Goal: Task Accomplishment & Management: Complete application form

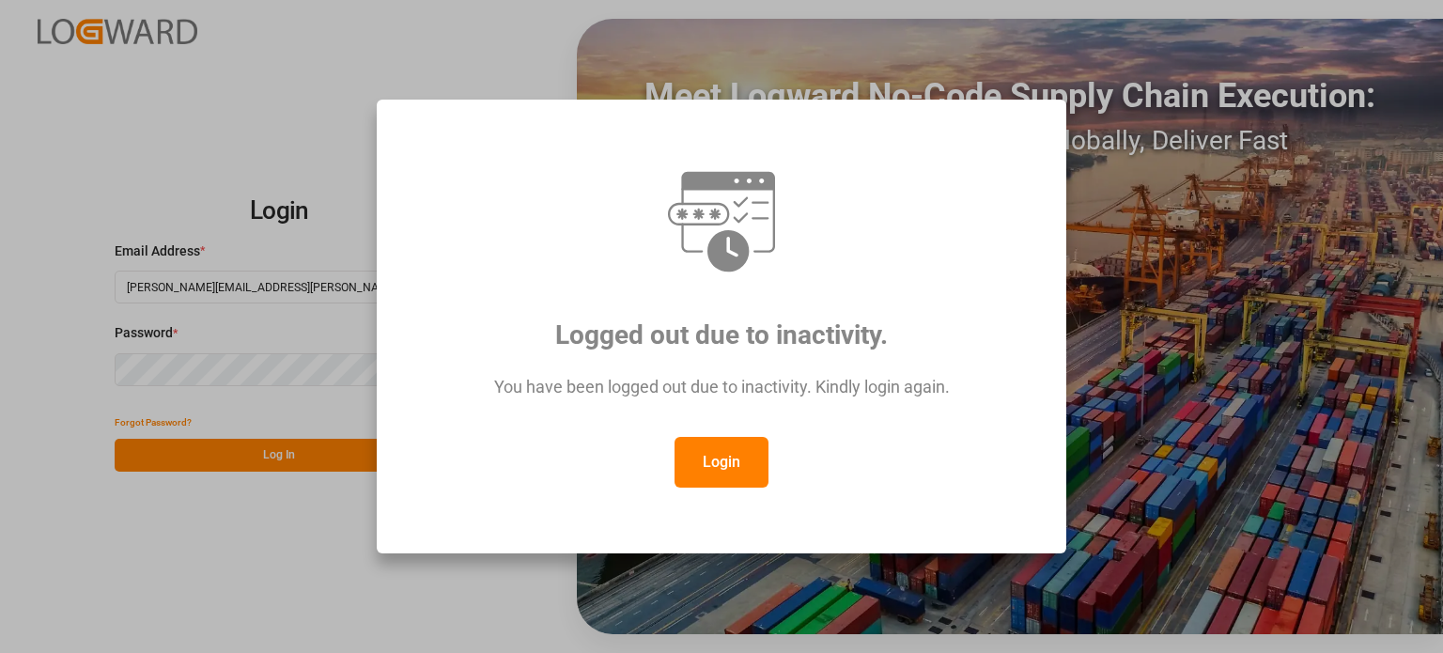
click at [701, 459] on button "Login" at bounding box center [722, 462] width 94 height 51
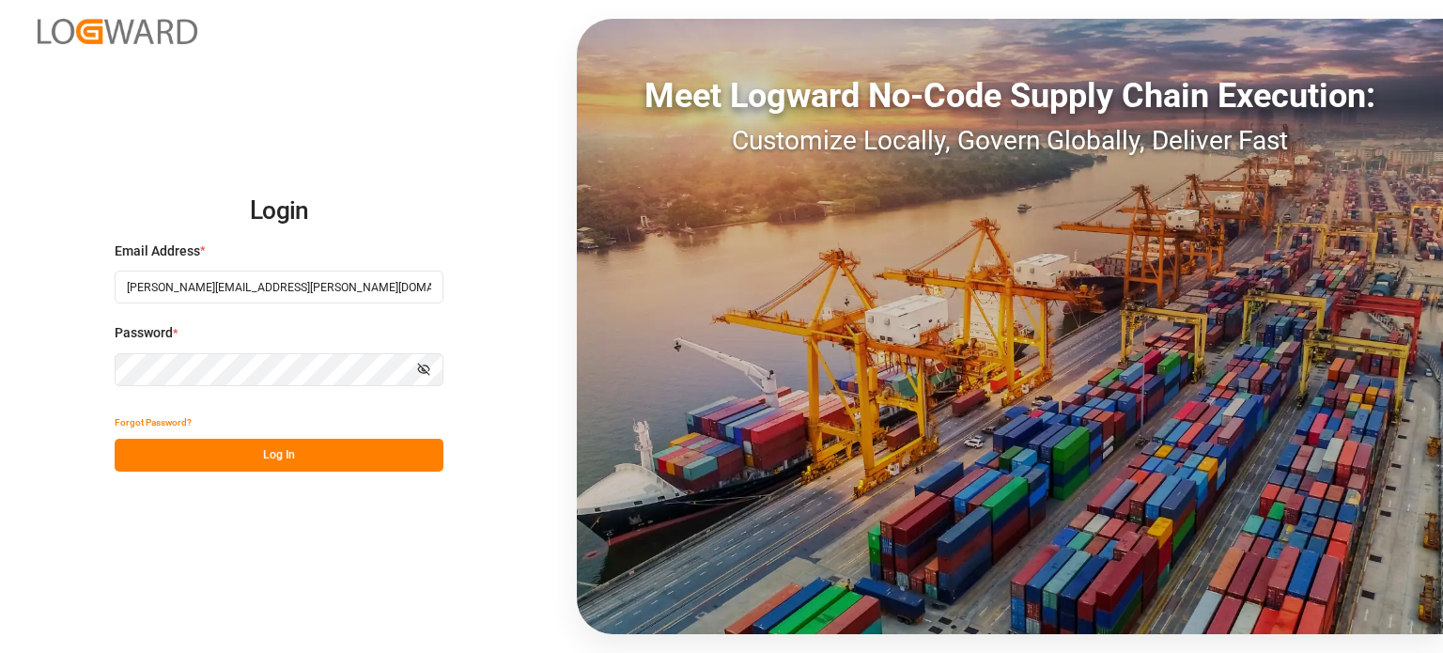
click at [369, 453] on button "Log In" at bounding box center [279, 455] width 329 height 33
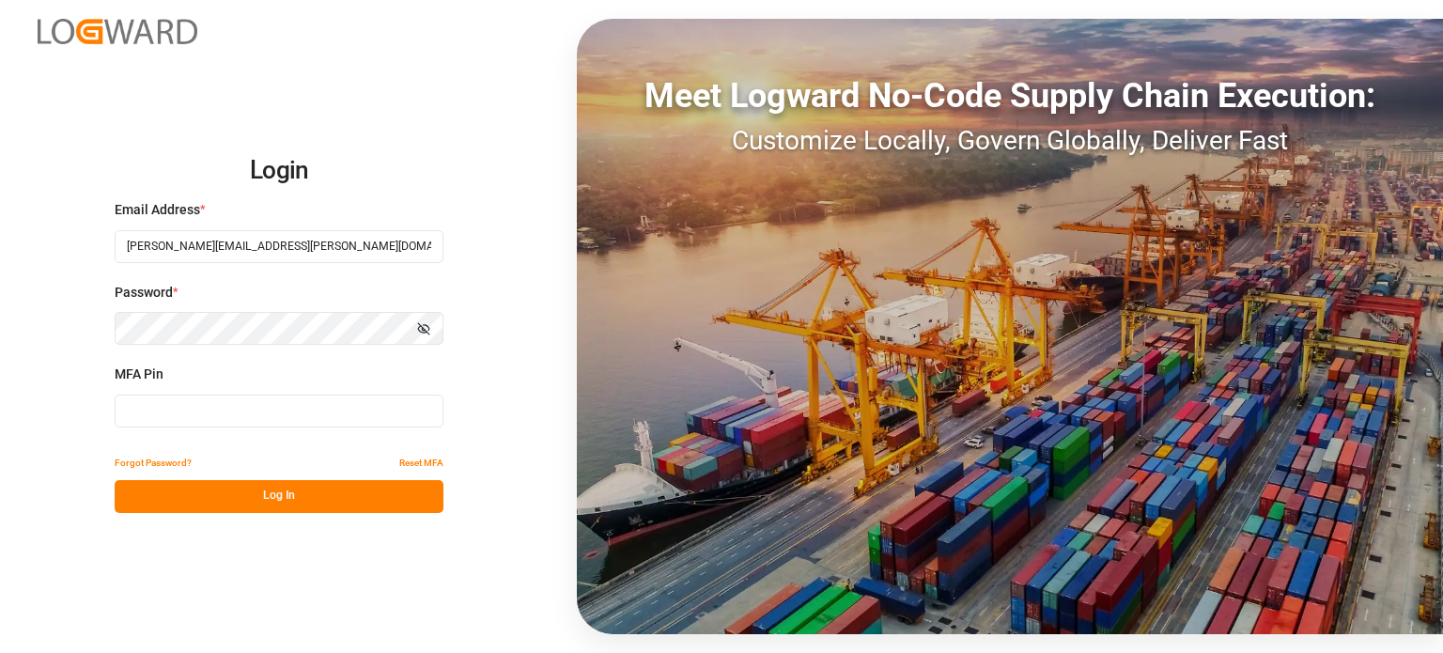
click at [346, 411] on input at bounding box center [279, 411] width 329 height 33
type input "558760"
click at [318, 501] on button "Log In" at bounding box center [279, 496] width 329 height 33
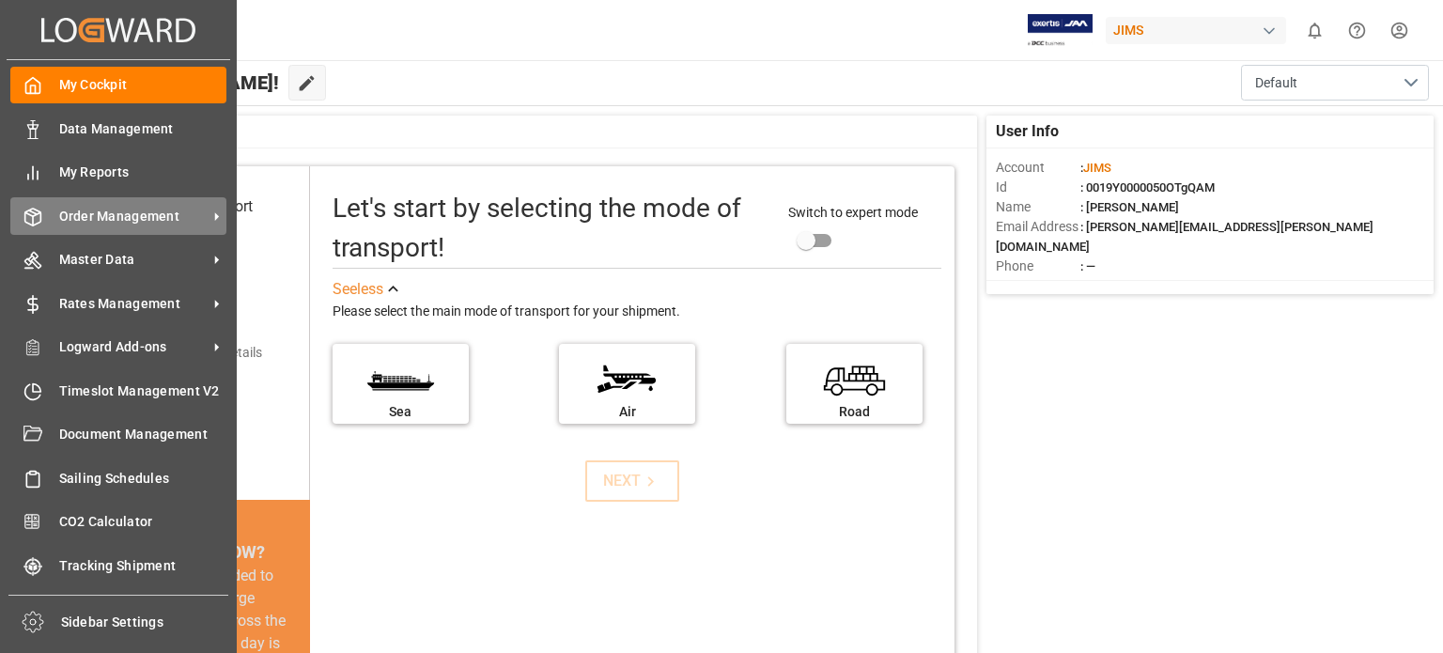
click at [85, 218] on span "Order Management" at bounding box center [133, 217] width 148 height 20
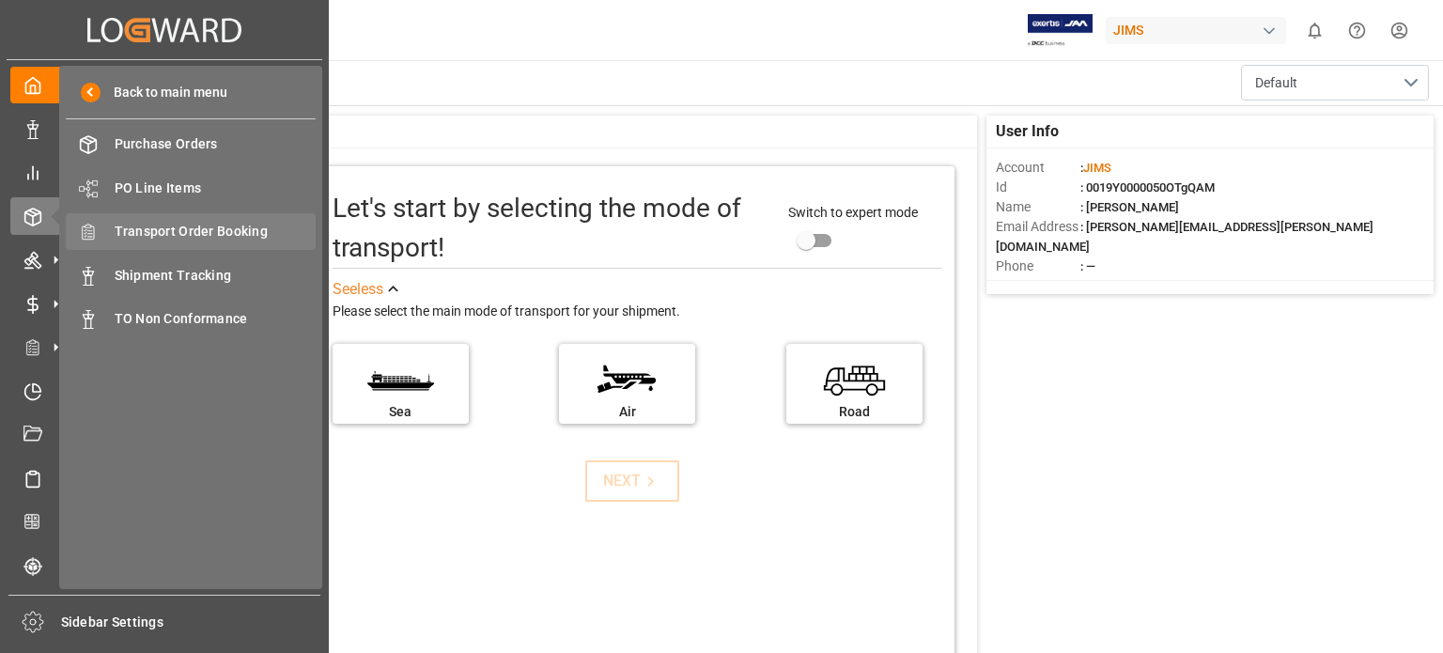
click at [203, 228] on span "Transport Order Booking" at bounding box center [216, 232] width 202 height 20
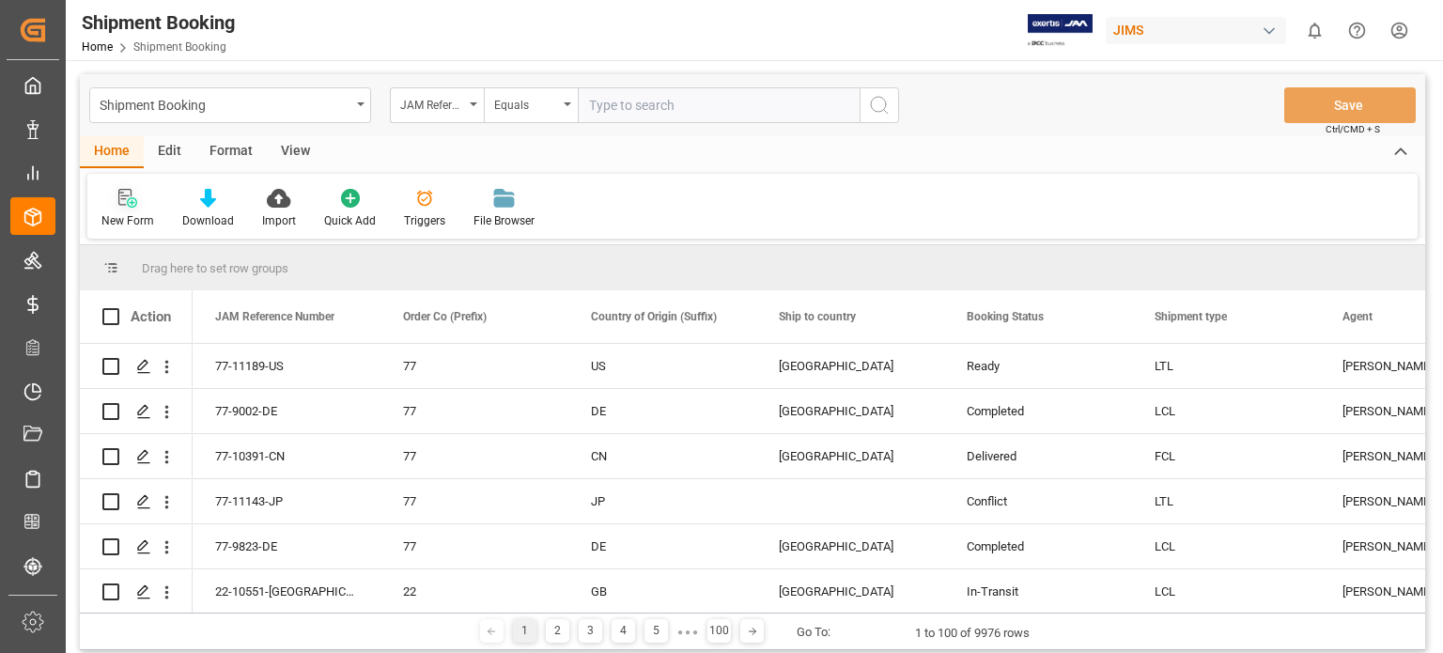
click at [132, 202] on icon at bounding box center [132, 202] width 10 height 10
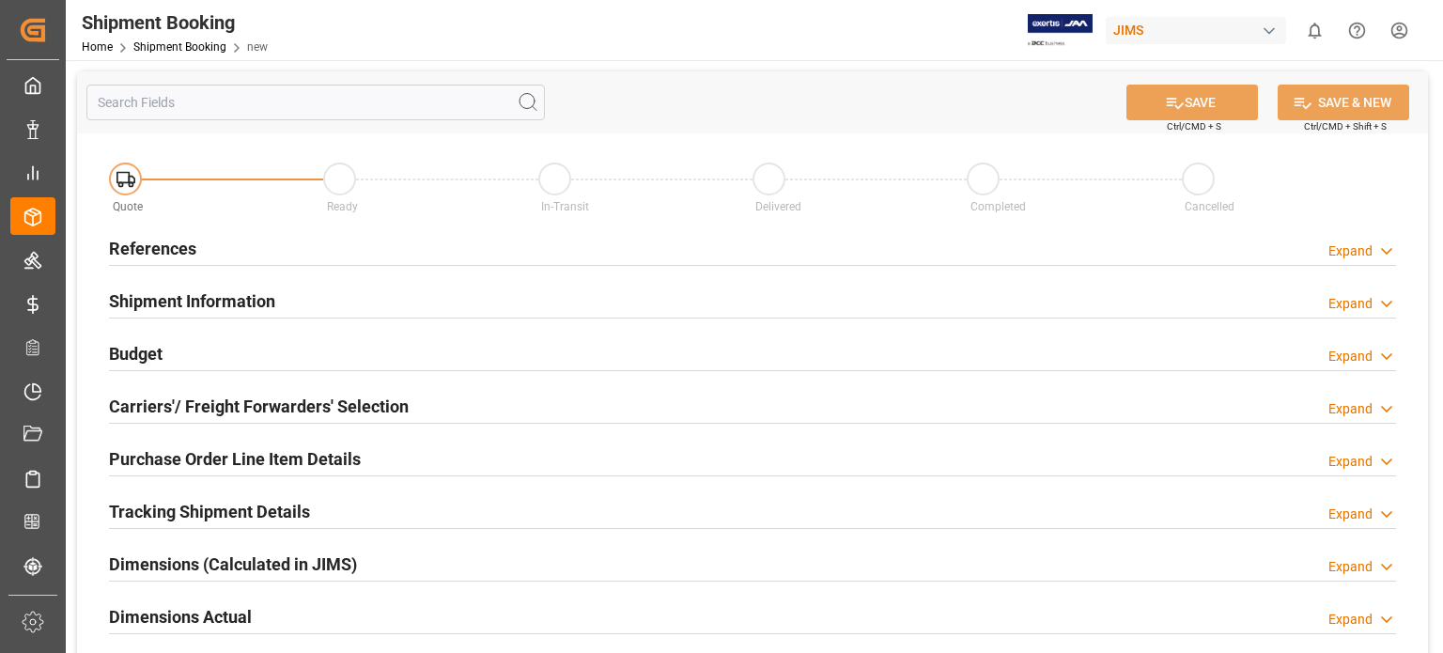
click at [148, 235] on div "References" at bounding box center [152, 247] width 87 height 36
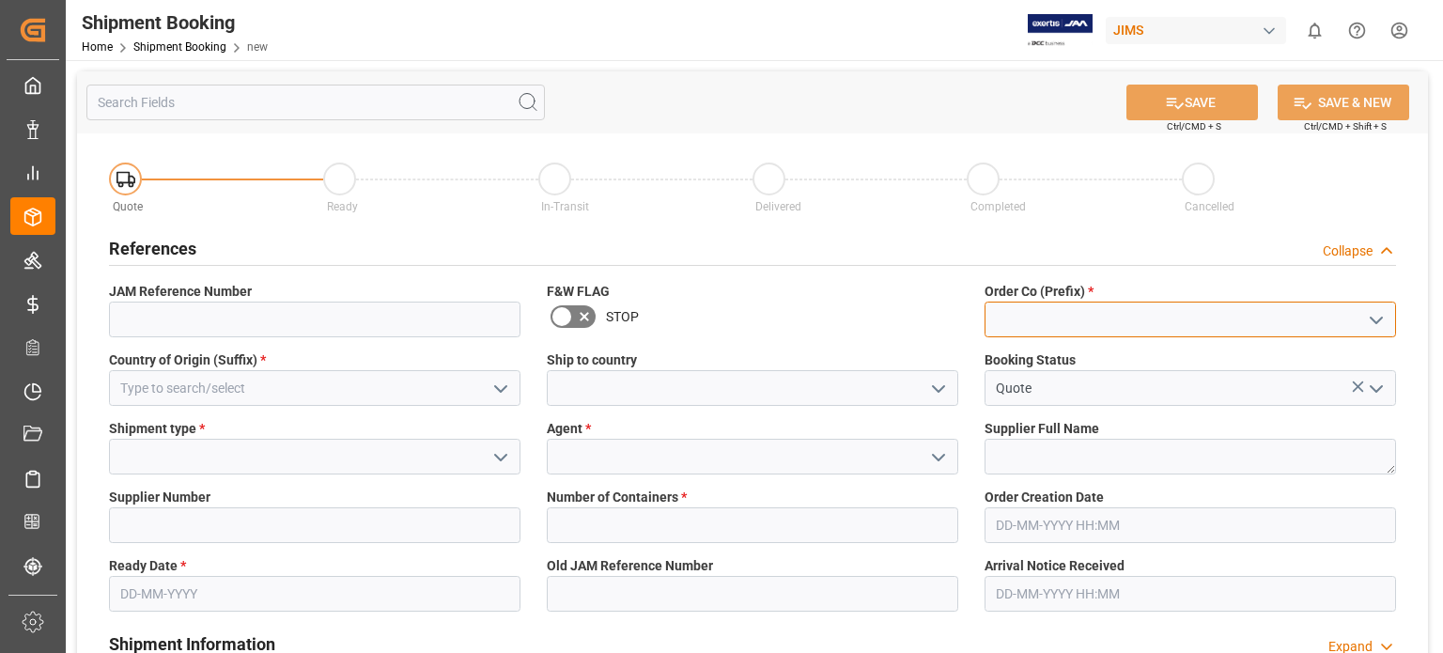
click at [1007, 310] on input at bounding box center [1191, 320] width 412 height 36
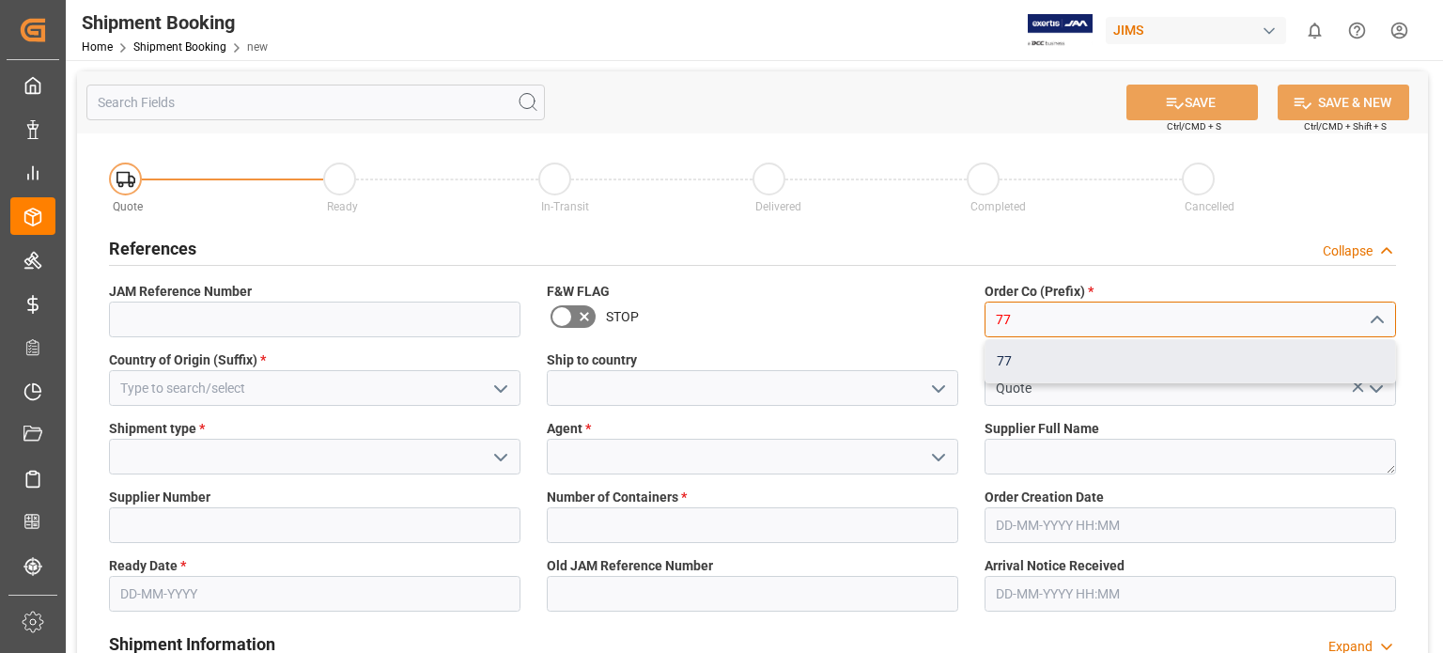
click at [1030, 360] on div "77" at bounding box center [1191, 361] width 410 height 42
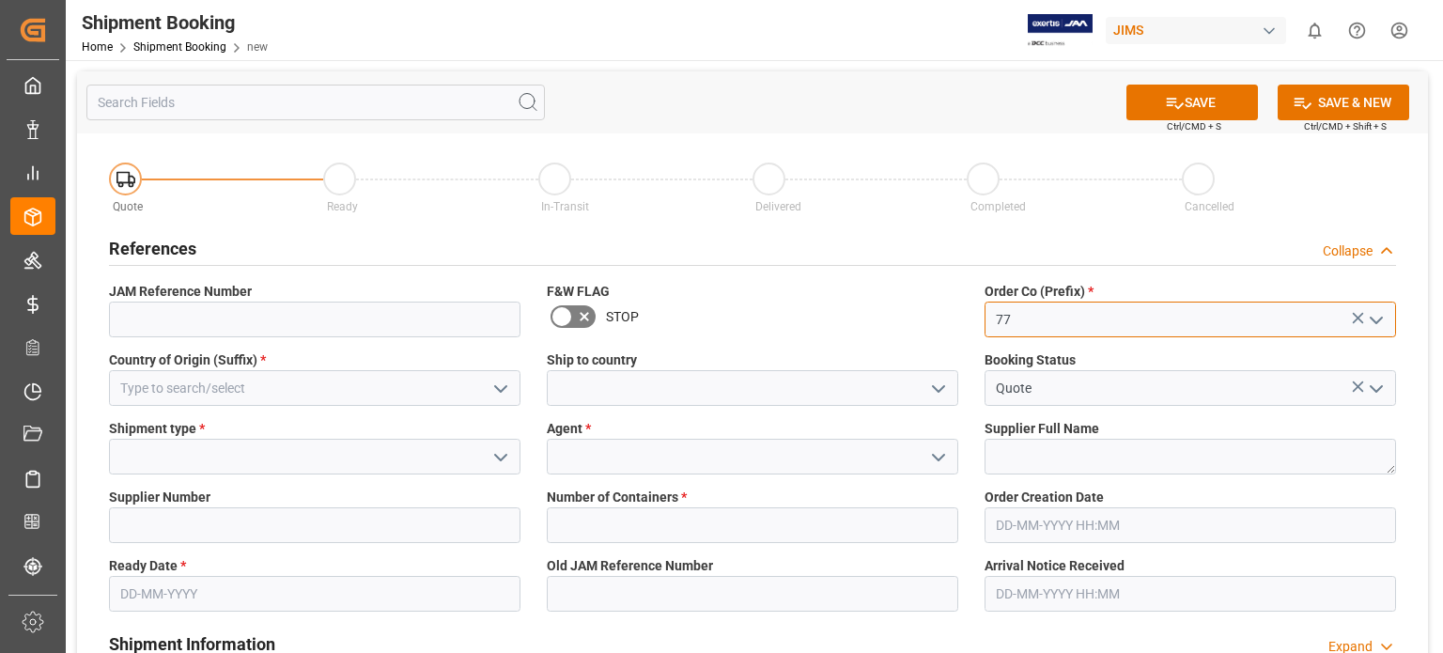
type input "77"
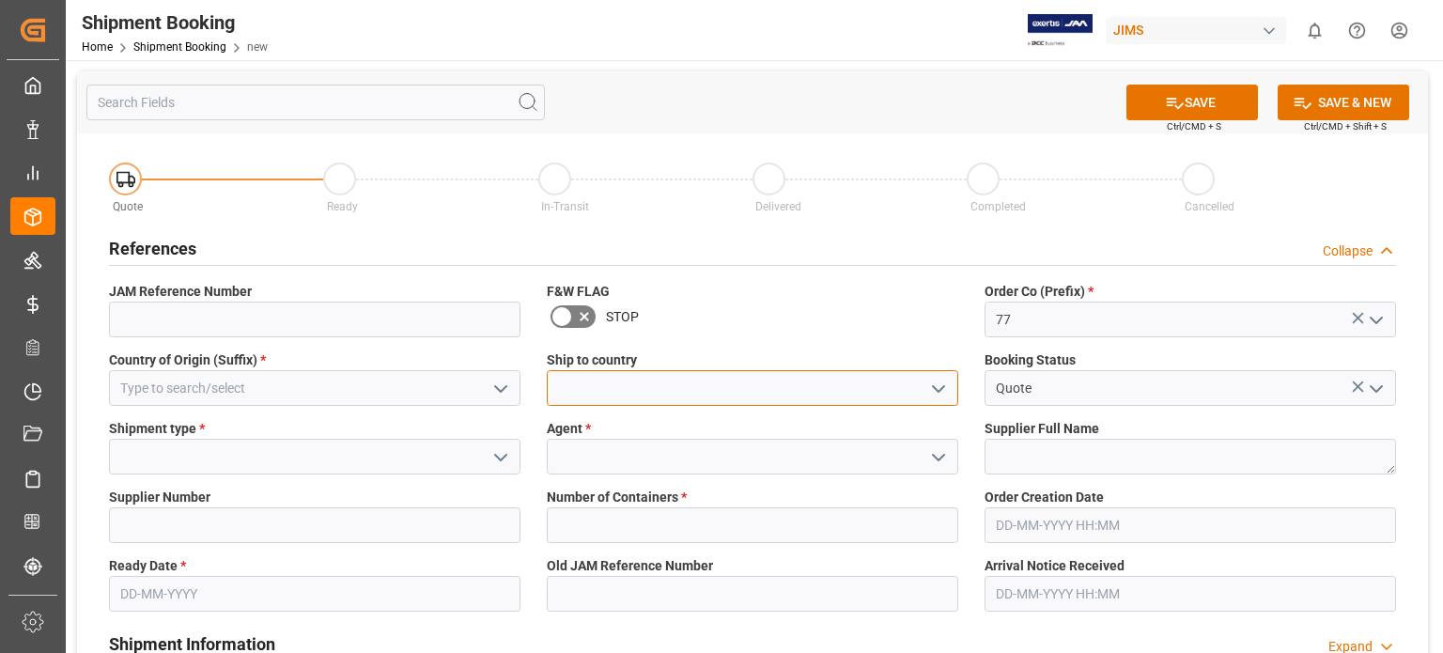
click at [612, 388] on input at bounding box center [753, 388] width 412 height 36
click at [925, 389] on button "open menu" at bounding box center [938, 388] width 28 height 29
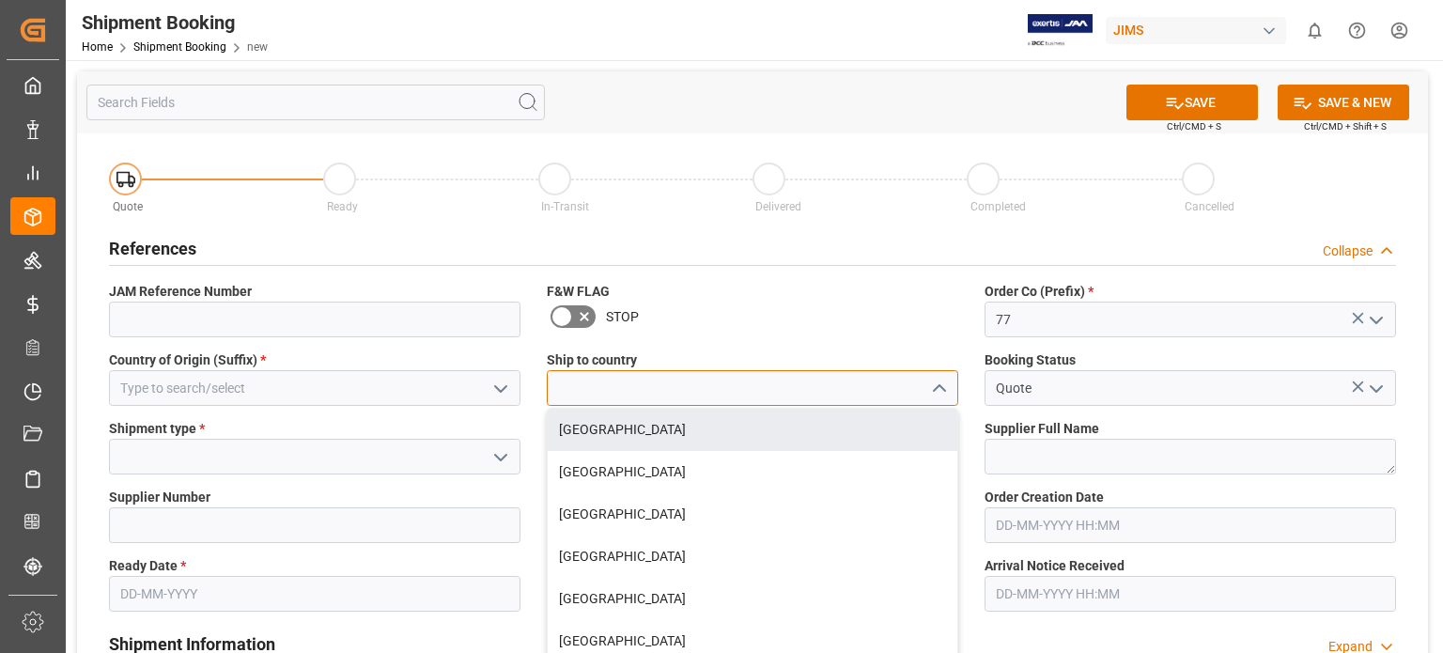
click at [571, 391] on input at bounding box center [753, 388] width 412 height 36
click at [571, 431] on div "[GEOGRAPHIC_DATA]" at bounding box center [753, 430] width 410 height 42
type input "[GEOGRAPHIC_DATA]"
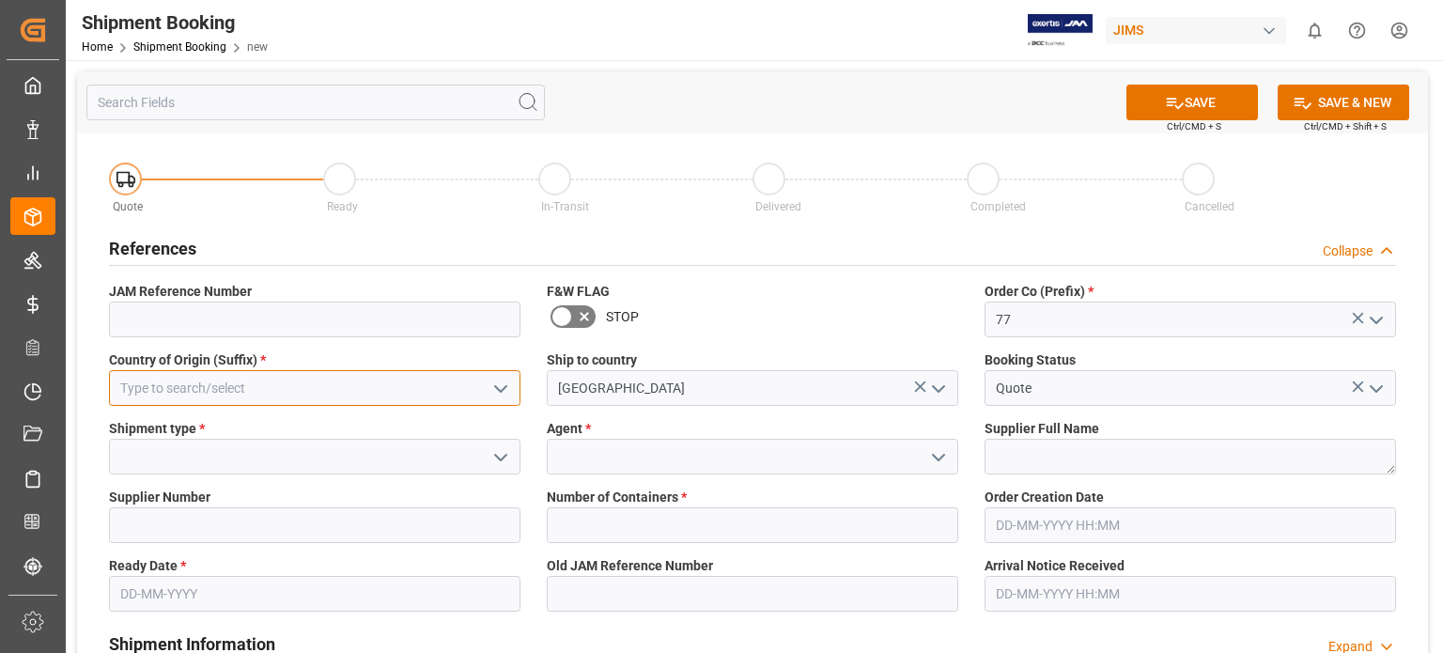
click at [207, 387] on input at bounding box center [315, 388] width 412 height 36
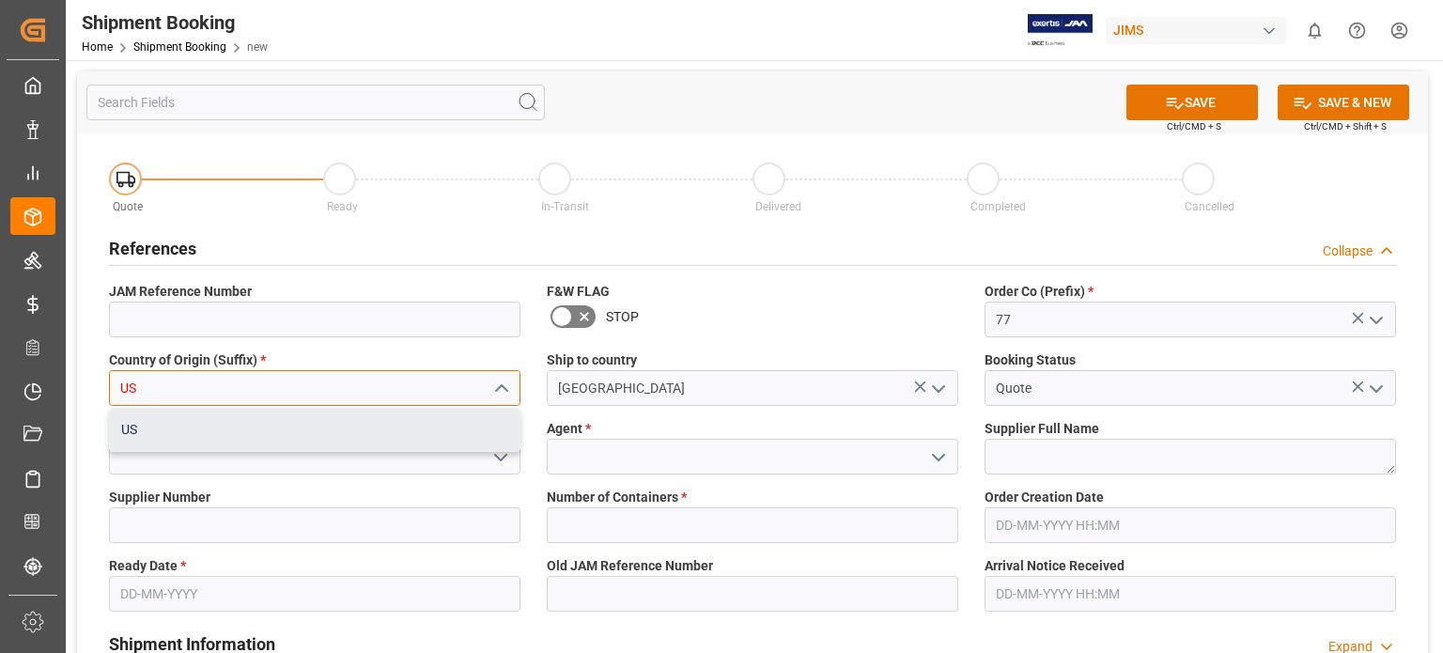
click at [211, 433] on div "US" at bounding box center [315, 430] width 410 height 42
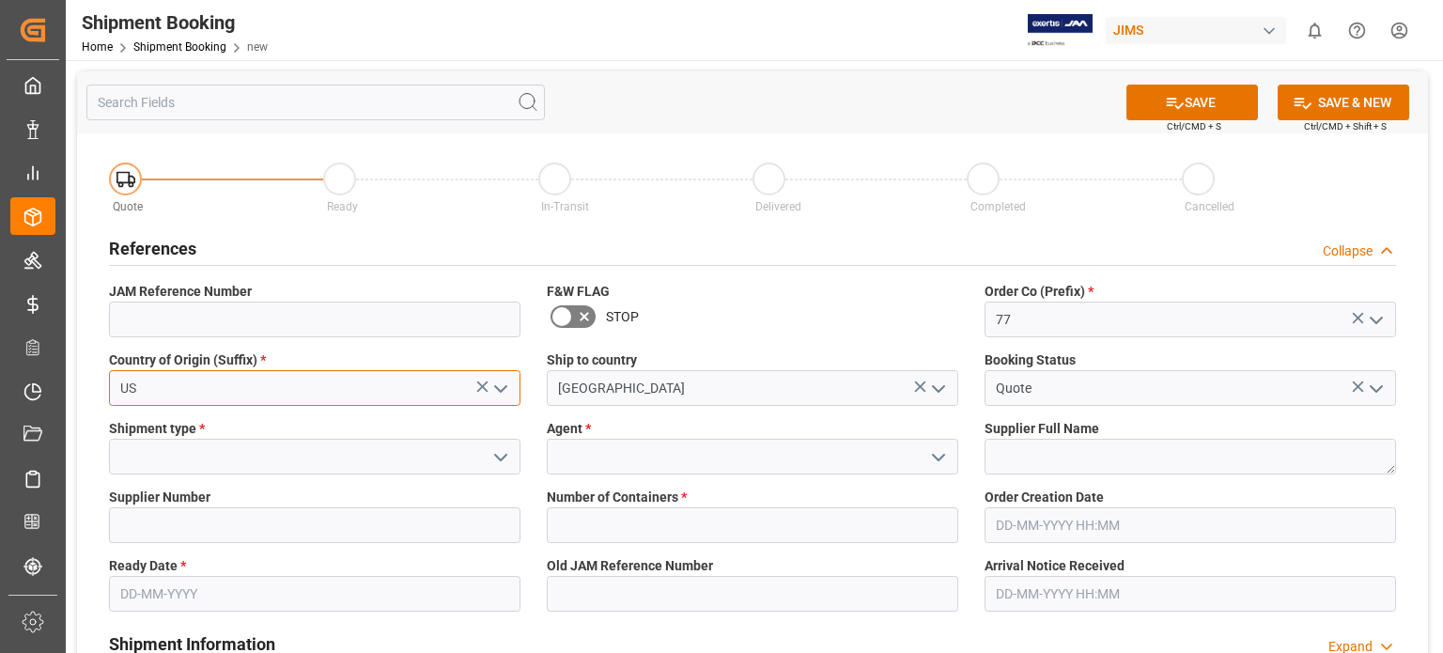
type input "US"
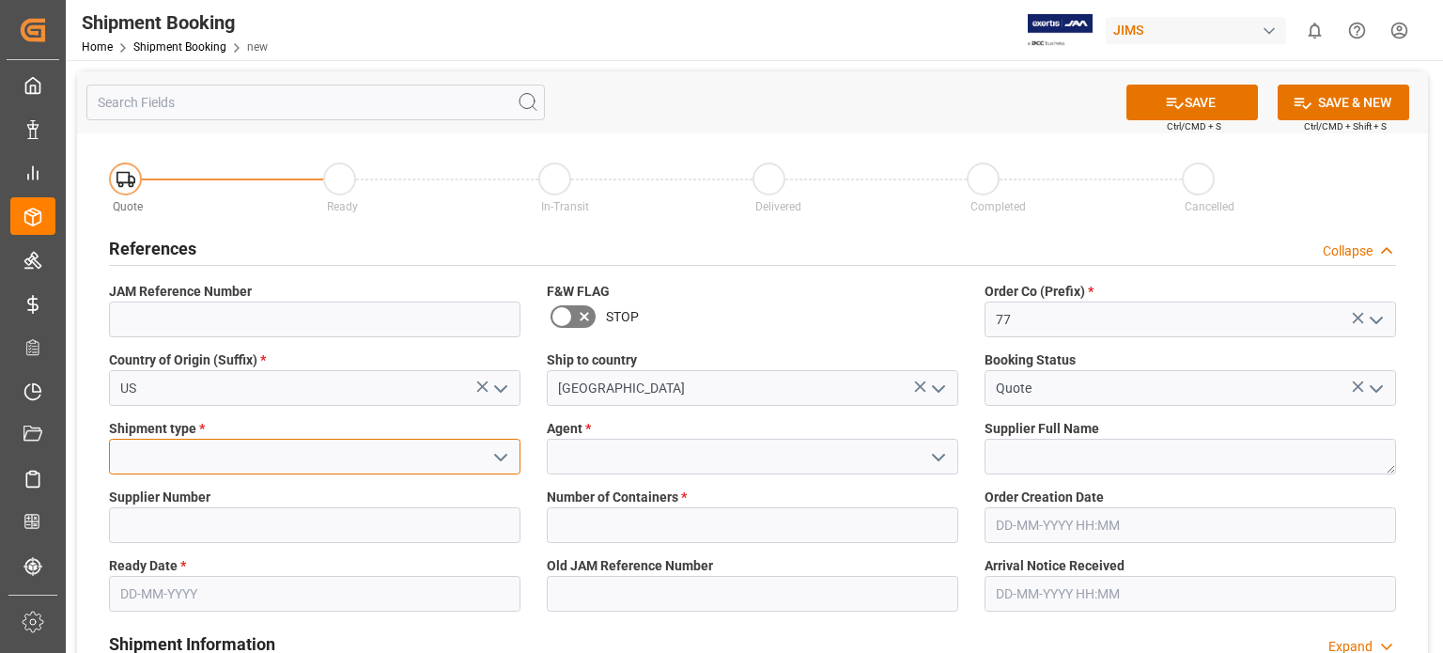
click at [210, 452] on input at bounding box center [315, 457] width 412 height 36
click at [504, 459] on icon "open menu" at bounding box center [501, 457] width 23 height 23
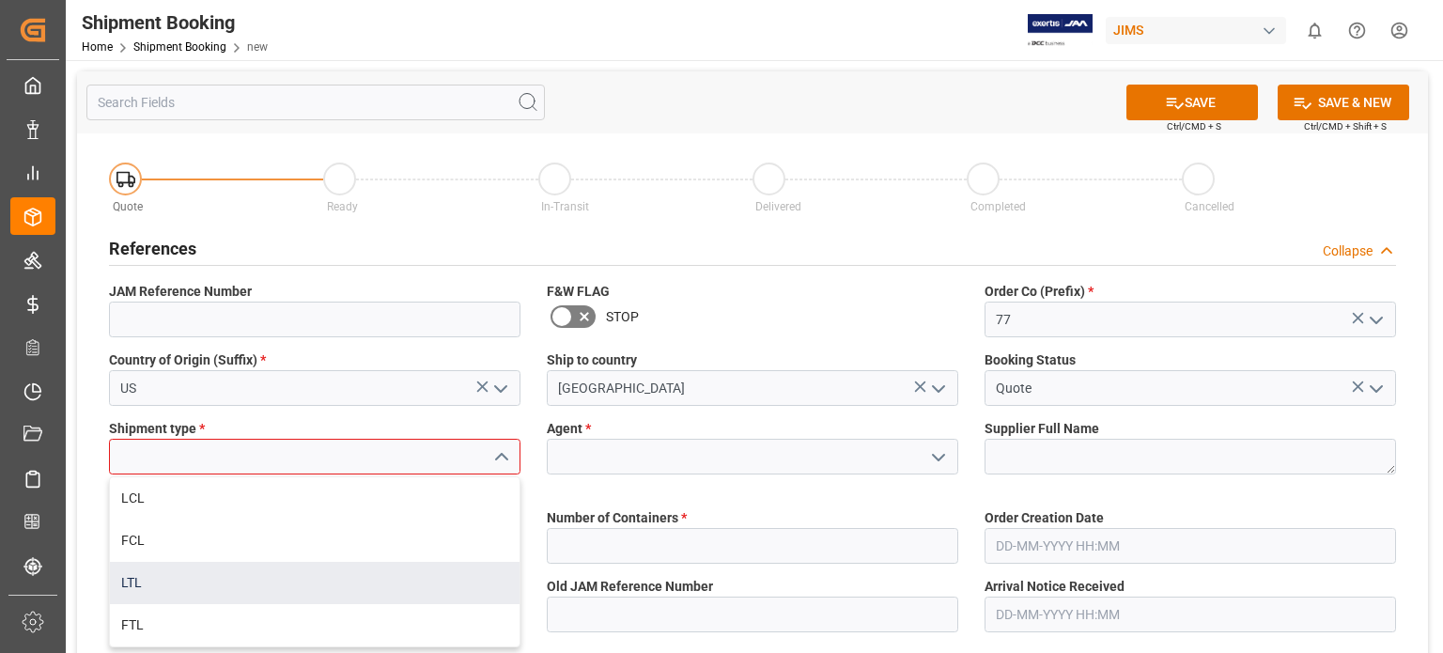
click at [309, 586] on div "LTL" at bounding box center [315, 583] width 410 height 42
type input "LTL"
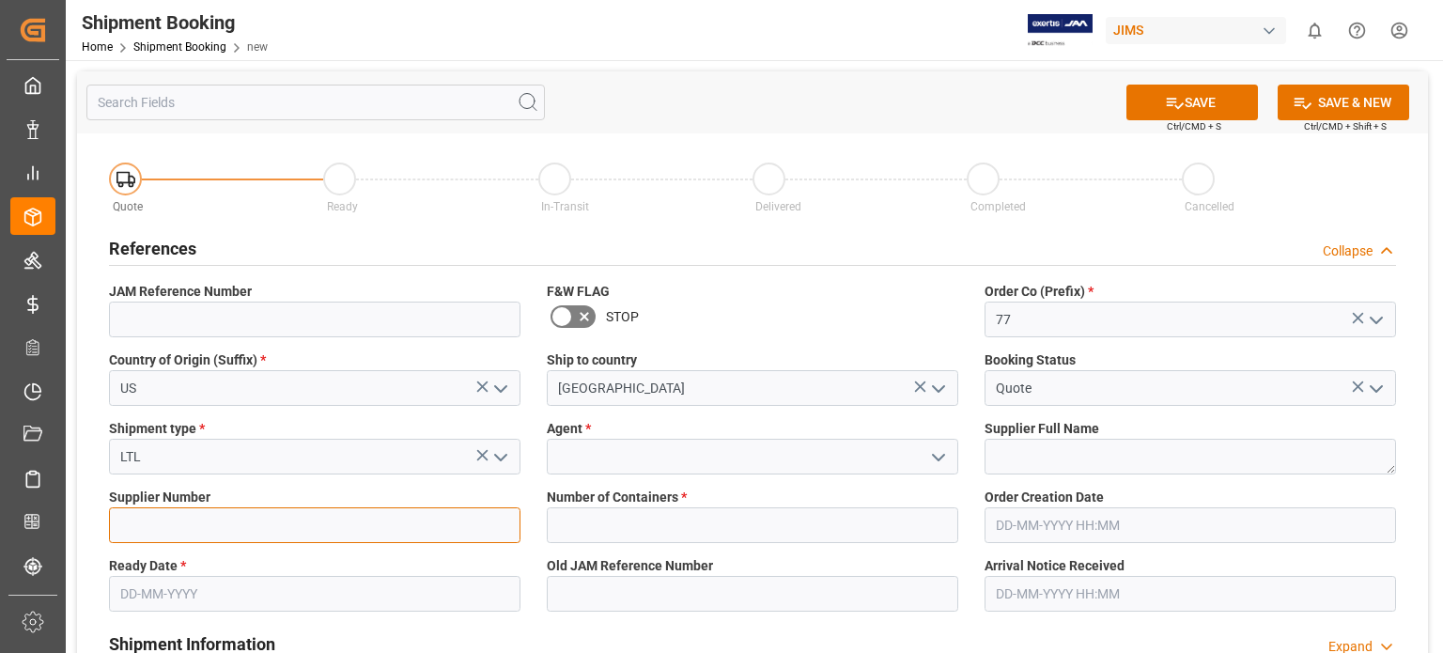
click at [249, 518] on input at bounding box center [315, 525] width 412 height 36
type input "1"
type input "2152"
click at [157, 589] on input "text" at bounding box center [315, 594] width 412 height 36
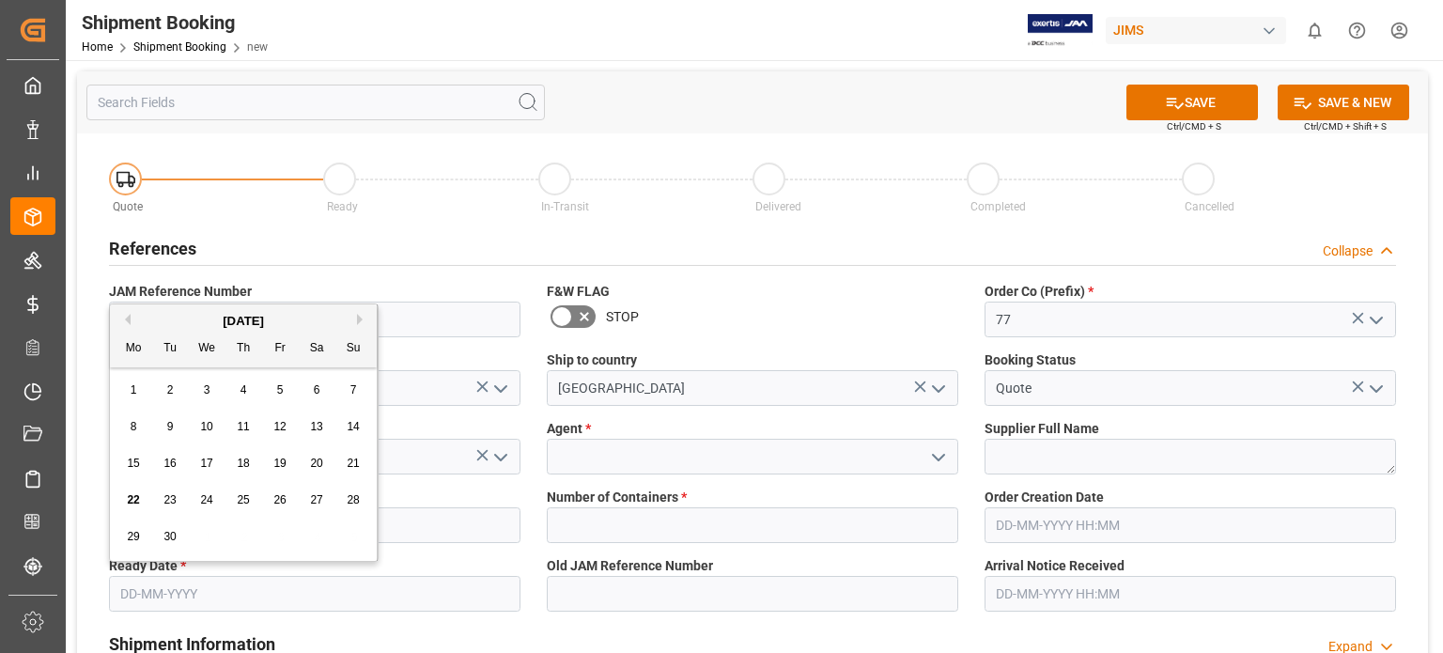
click at [133, 499] on span "22" at bounding box center [133, 499] width 12 height 13
type input "[DATE]"
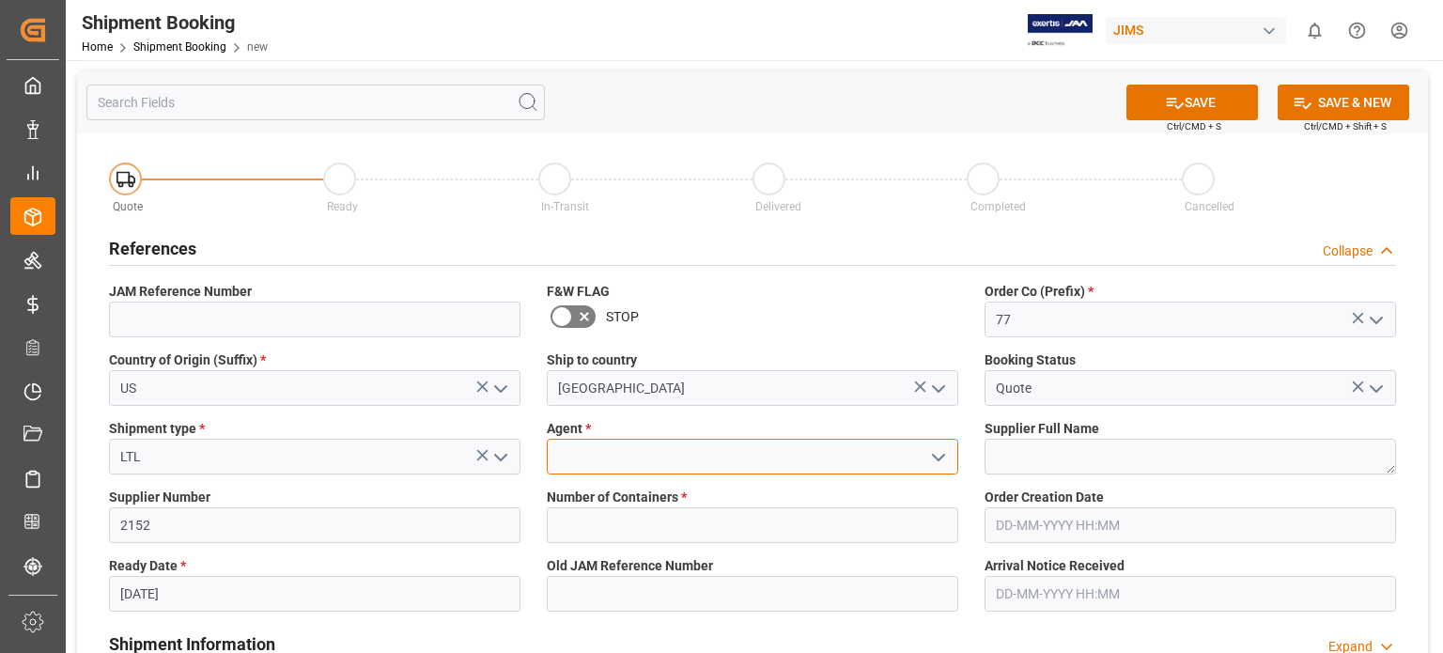
click at [602, 455] on input at bounding box center [753, 457] width 412 height 36
click at [944, 458] on icon "open menu" at bounding box center [938, 457] width 23 height 23
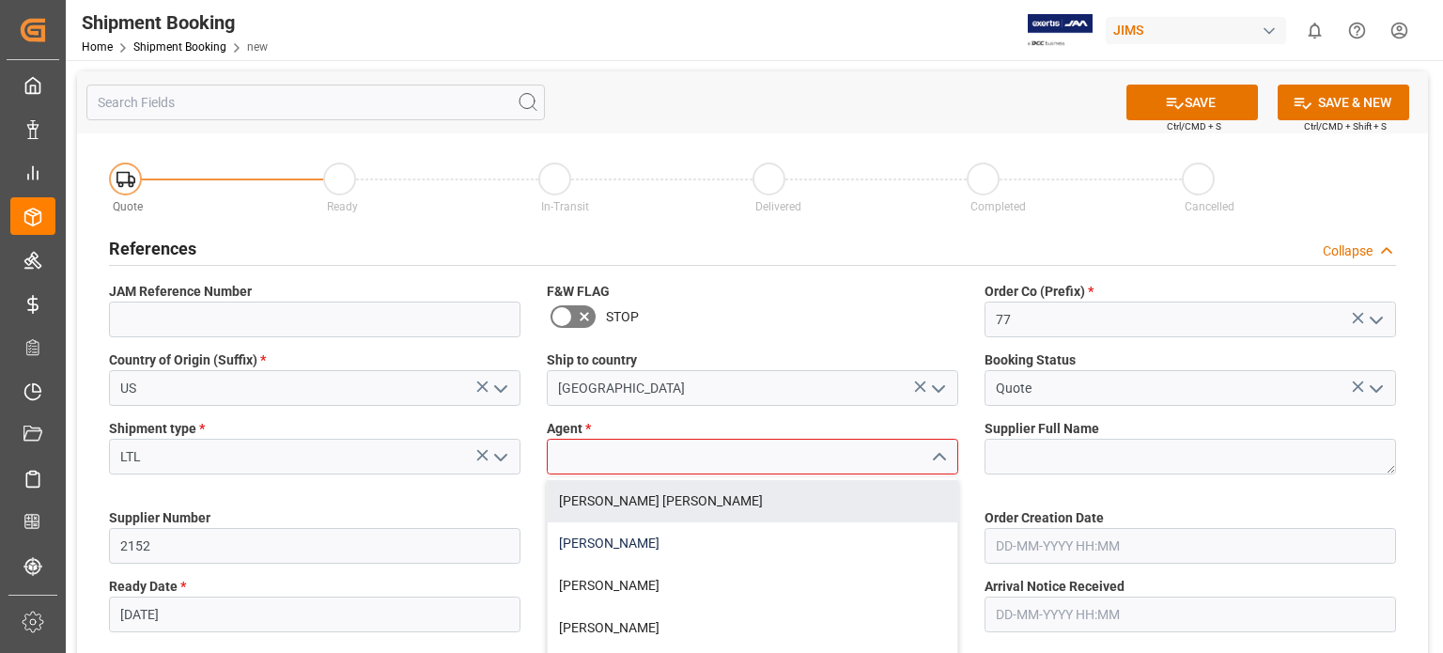
scroll to position [156, 0]
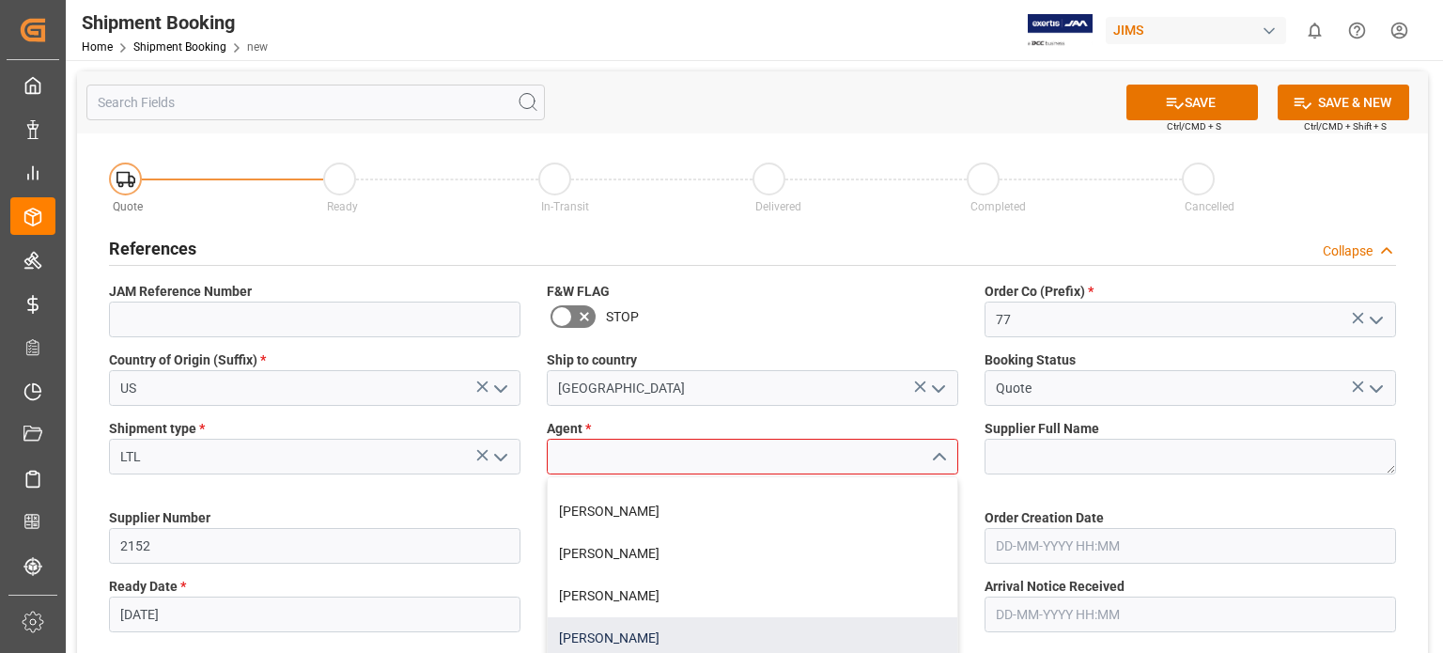
click at [627, 633] on div "[PERSON_NAME]" at bounding box center [753, 638] width 410 height 42
type input "[PERSON_NAME]"
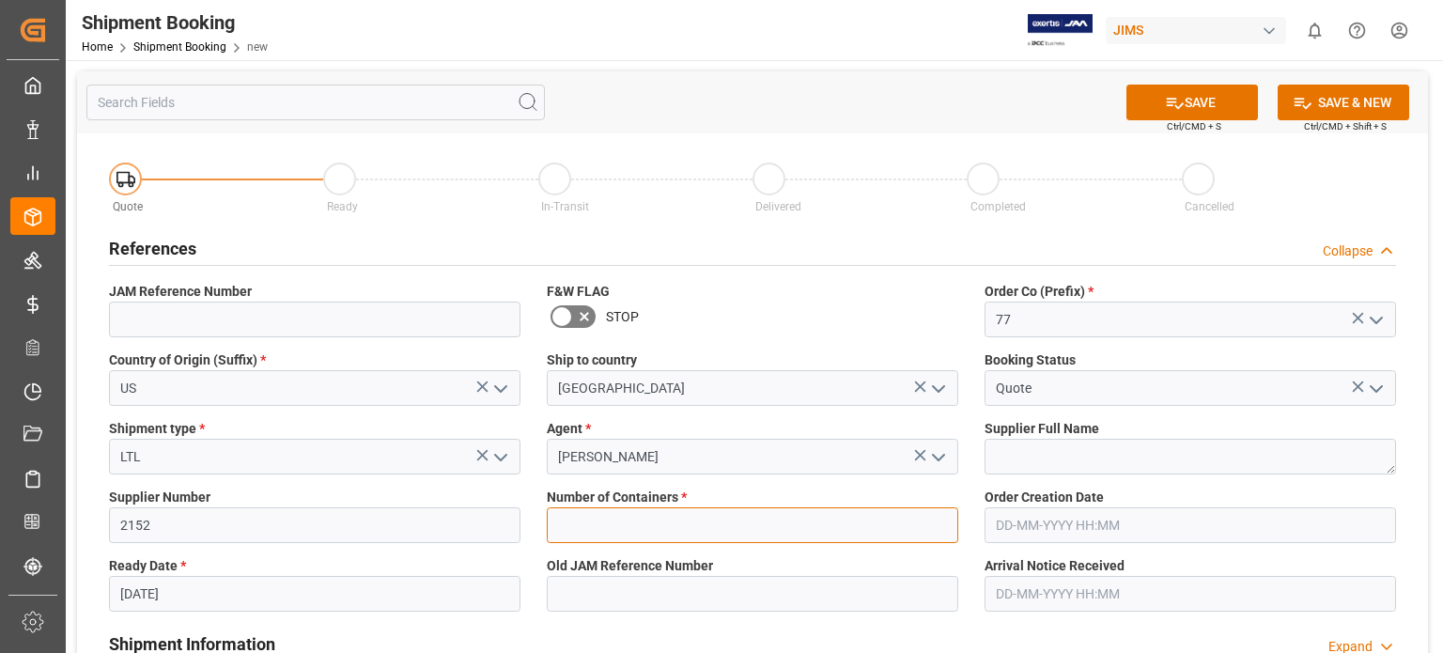
click at [600, 522] on input "text" at bounding box center [753, 525] width 412 height 36
type input "0"
click at [1196, 102] on button "SAVE" at bounding box center [1193, 103] width 132 height 36
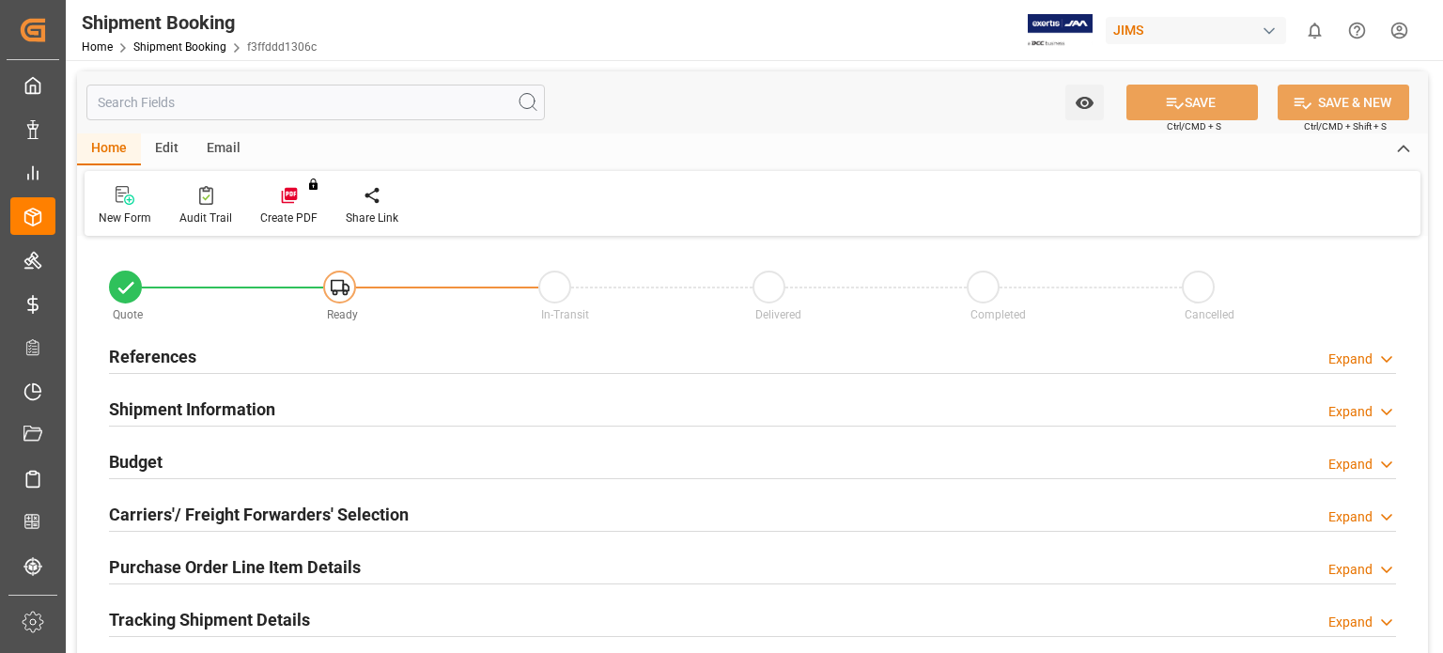
type input "0"
type input "[DATE]"
click at [153, 352] on h2 "References" at bounding box center [152, 356] width 87 height 25
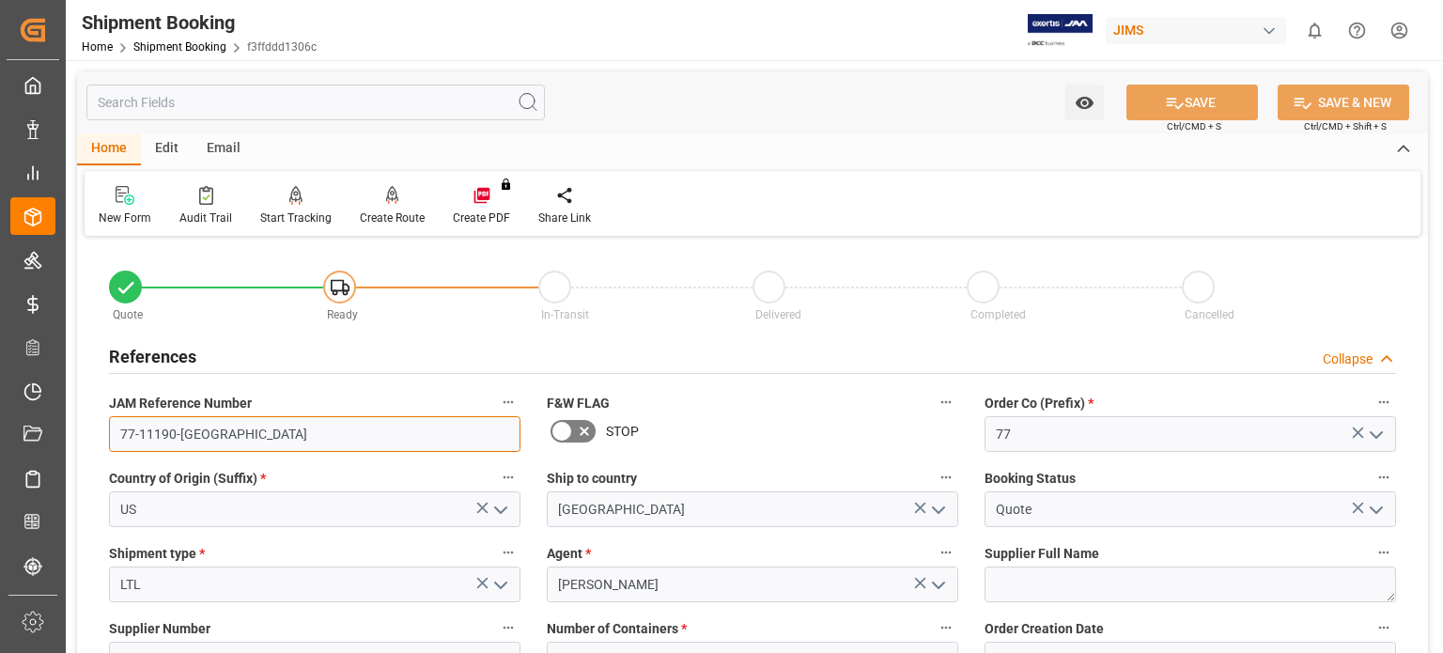
drag, startPoint x: 203, startPoint y: 433, endPoint x: 37, endPoint y: 378, distance: 175.3
